Goal: Check status

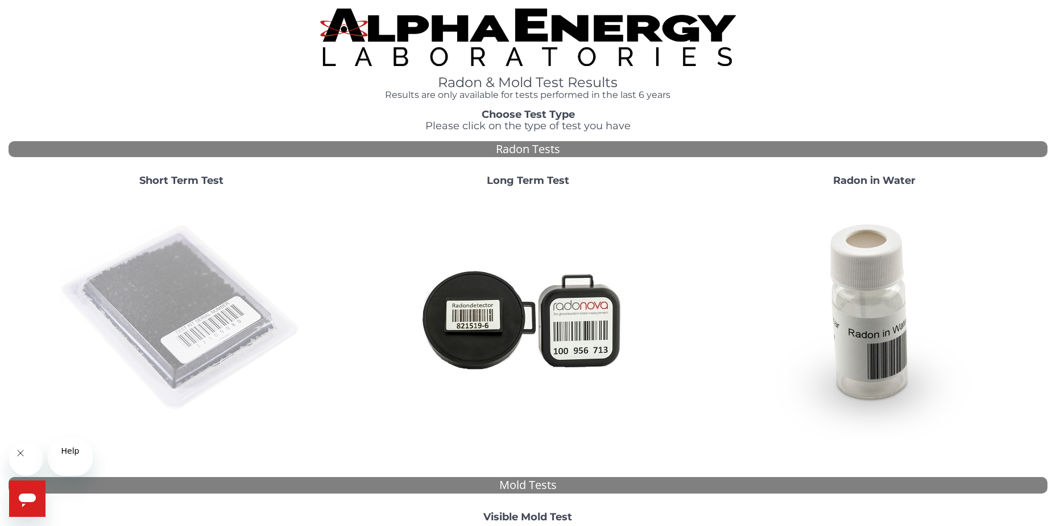
click at [218, 411] on img at bounding box center [181, 318] width 245 height 245
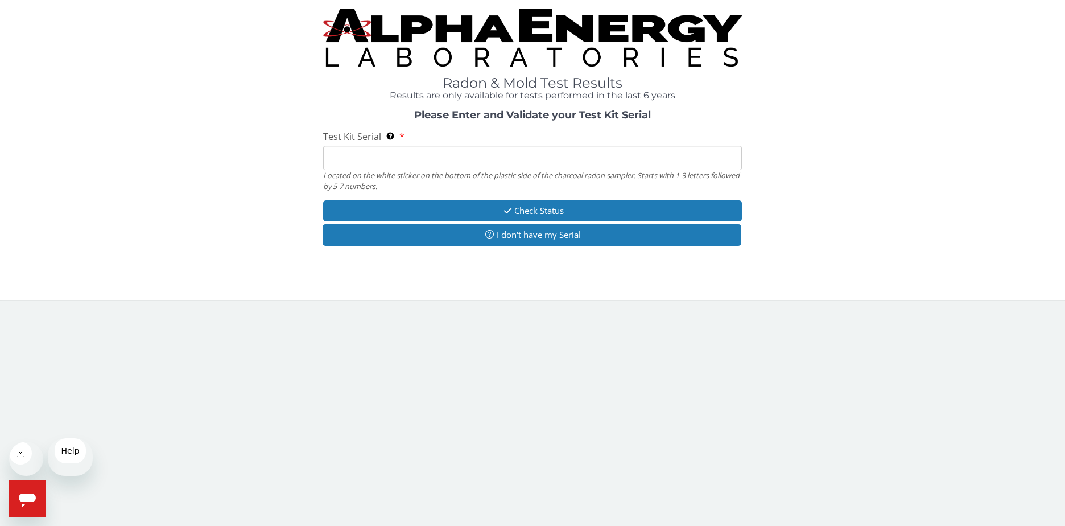
click at [530, 170] on input "Test Kit Serial Located on the white sticker on the bottom of the plastic side …" at bounding box center [532, 158] width 419 height 24
type input "FE423687"
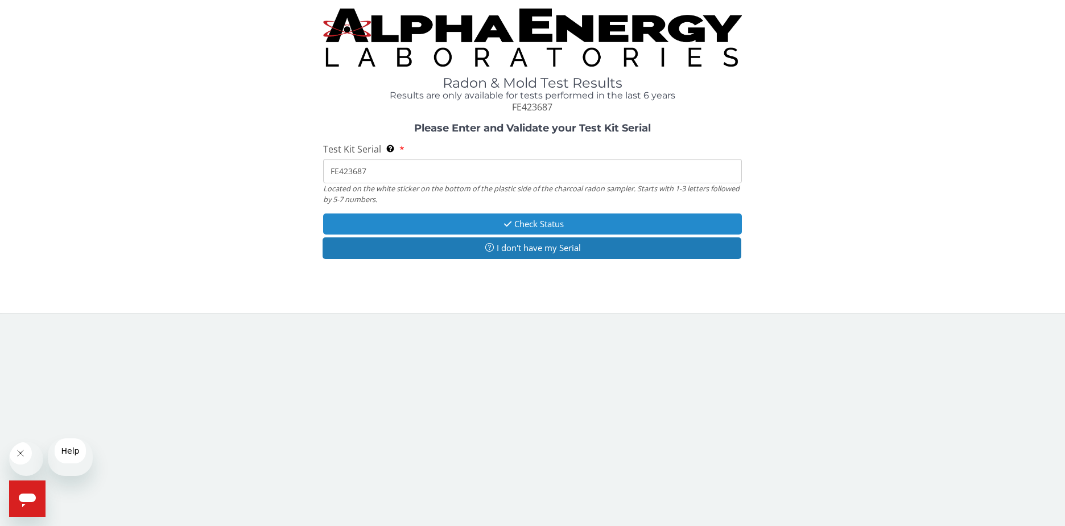
click at [568, 234] on button "Check Status" at bounding box center [532, 223] width 419 height 21
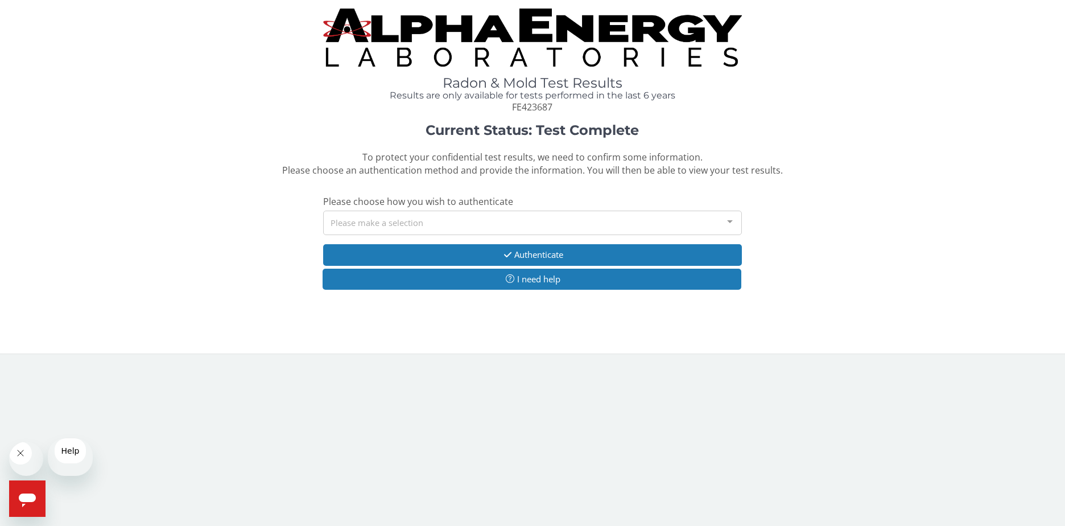
click at [512, 235] on div "Please make a selection" at bounding box center [532, 222] width 419 height 24
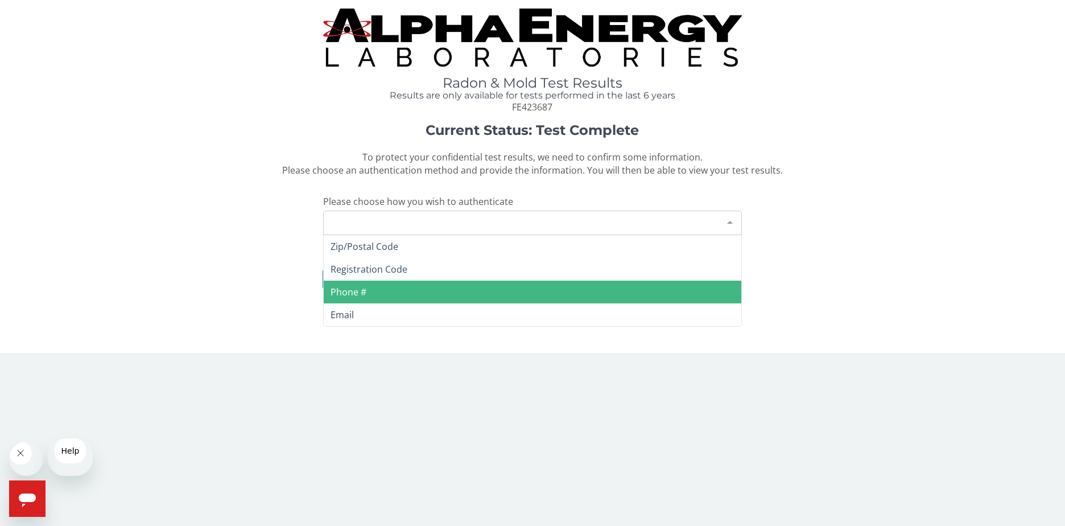
click at [398, 303] on span "Phone #" at bounding box center [533, 291] width 418 height 23
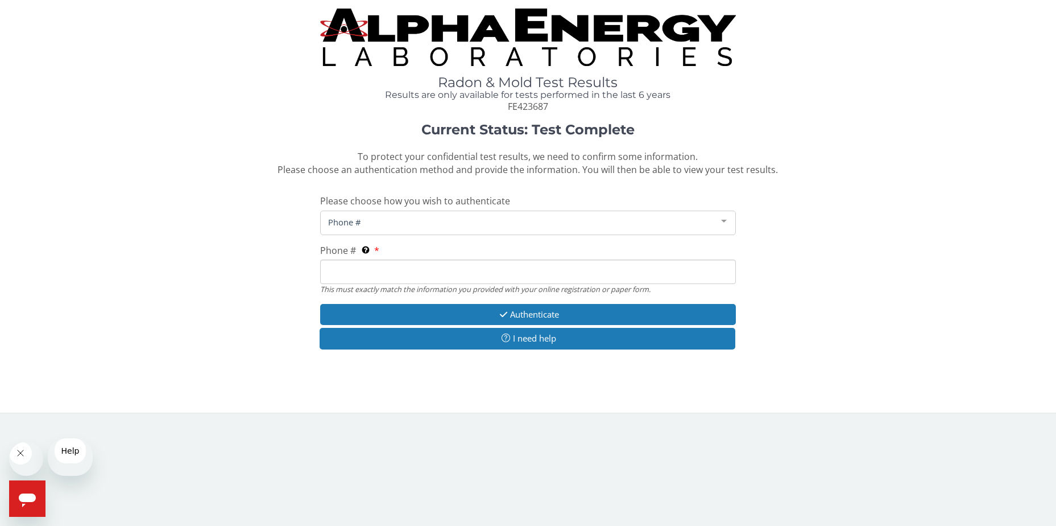
click at [398, 284] on input "Phone # This must exactly match the information you provided with your online r…" at bounding box center [528, 271] width 416 height 24
type input "[PHONE_NUMBER]"
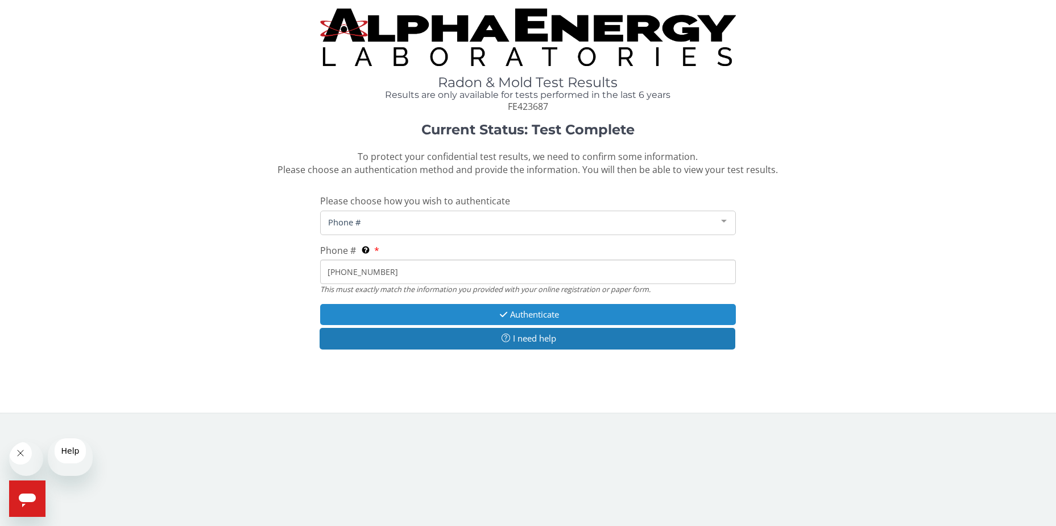
click at [525, 325] on button "Authenticate" at bounding box center [528, 314] width 416 height 21
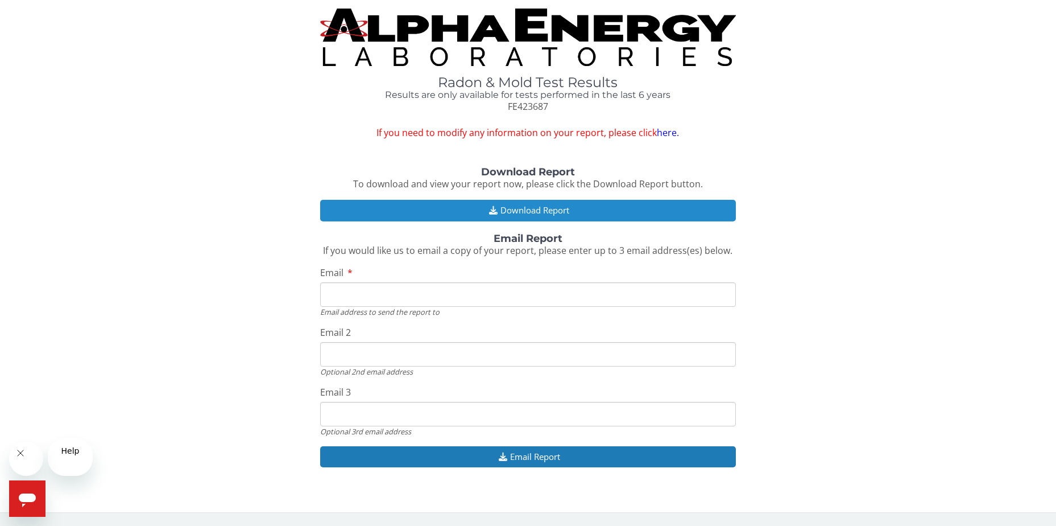
click at [538, 221] on button "Download Report" at bounding box center [528, 210] width 416 height 21
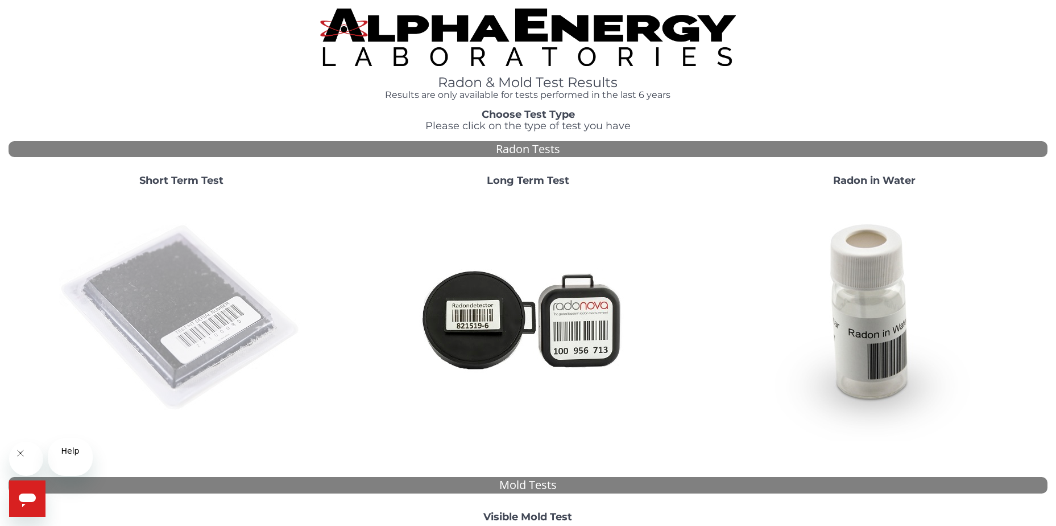
click at [181, 365] on img at bounding box center [181, 318] width 245 height 245
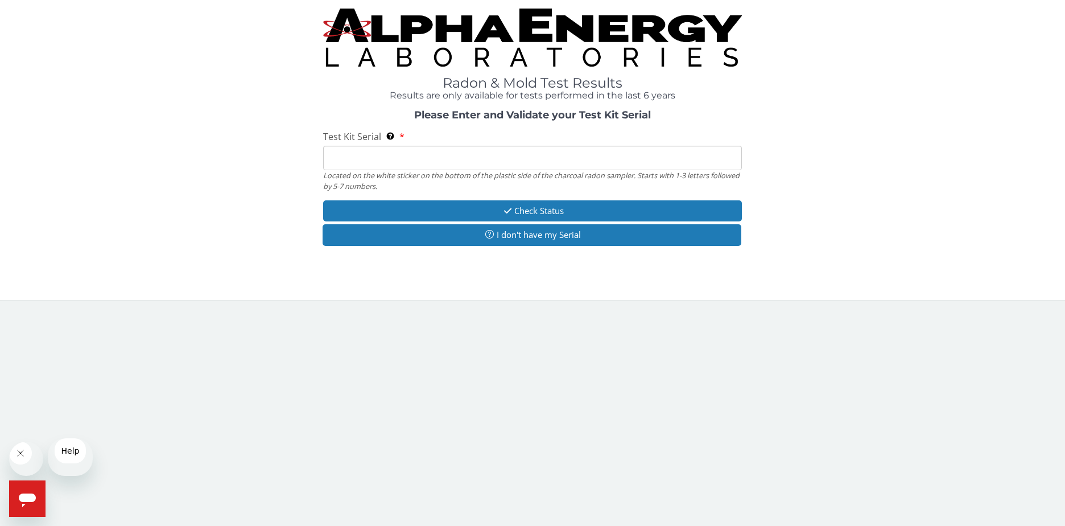
click at [423, 170] on input "Test Kit Serial Located on the white sticker on the bottom of the plastic side …" at bounding box center [532, 158] width 419 height 24
click at [881, 121] on h3 "Please Enter and Validate your Test Kit Serial" at bounding box center [532, 115] width 839 height 11
